Goal: Transaction & Acquisition: Purchase product/service

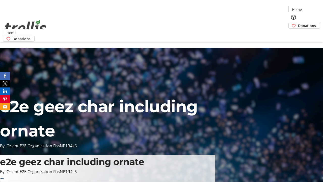
click at [298, 23] on span "Donations" at bounding box center [307, 25] width 18 height 5
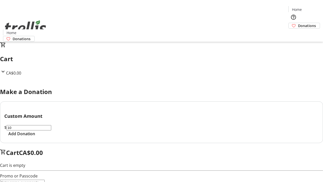
click at [35, 136] on span "Add Donation" at bounding box center [21, 133] width 27 height 6
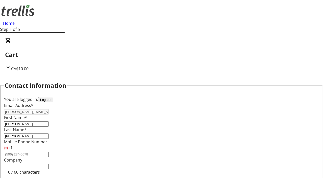
select select "BC"
select select "CA"
type input "Kelowna"
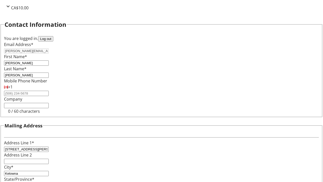
type input "V1Y 0C2"
